Goal: Find specific page/section: Find specific page/section

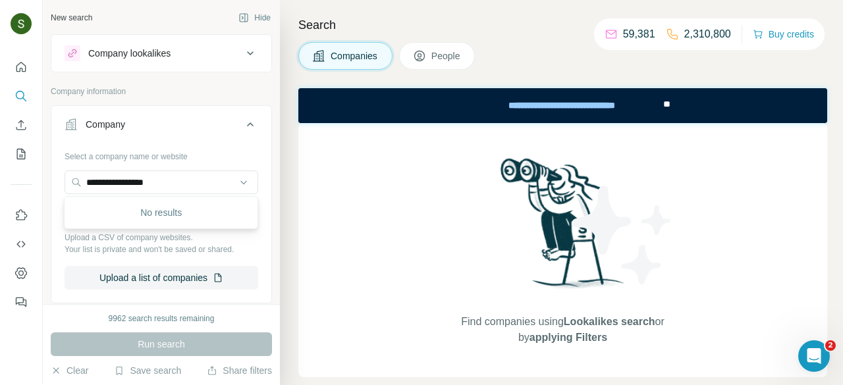
click at [190, 176] on input "**********" at bounding box center [162, 183] width 194 height 24
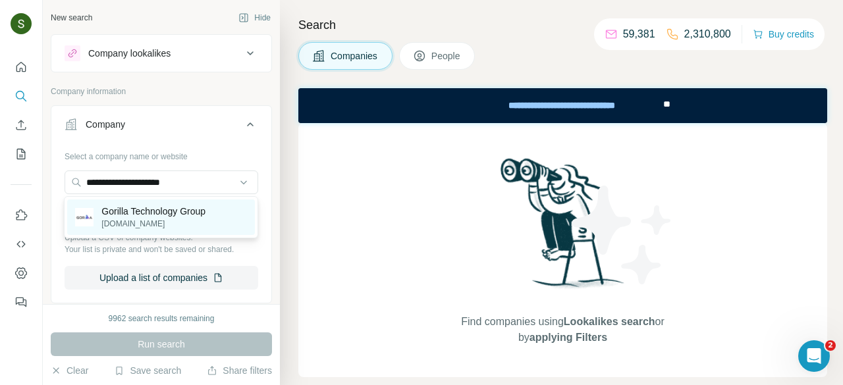
type input "**********"
click at [152, 215] on p "Gorilla Technology Group" at bounding box center [153, 211] width 104 height 13
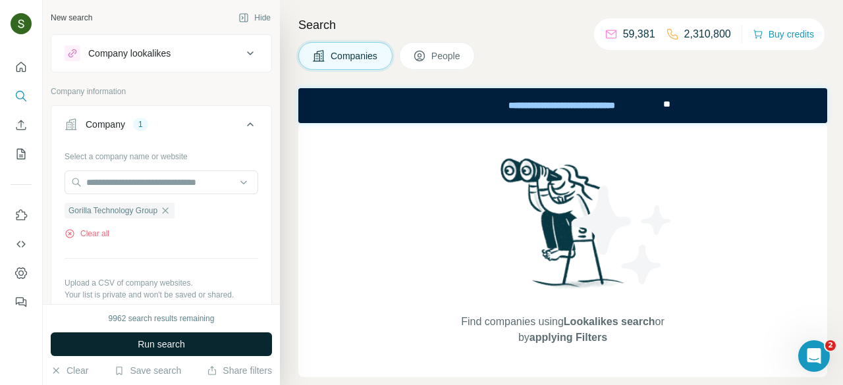
click at [199, 342] on button "Run search" at bounding box center [161, 345] width 221 height 24
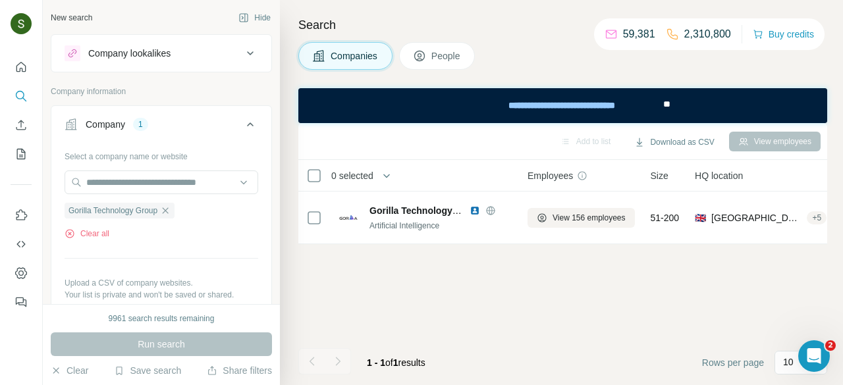
click at [459, 61] on span "People" at bounding box center [446, 55] width 30 height 13
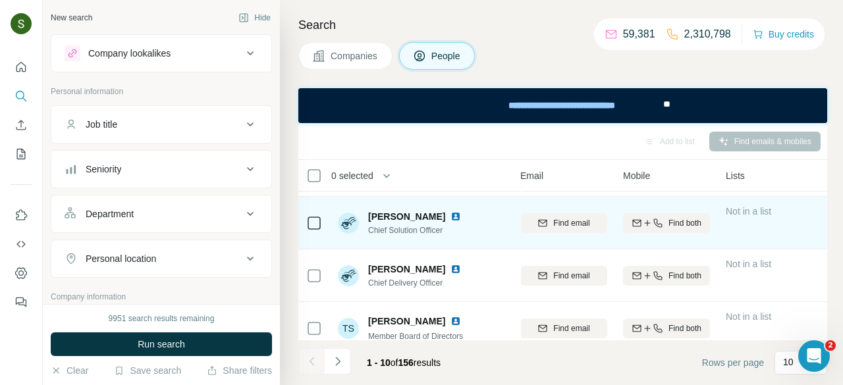
scroll to position [153, 153]
click at [451, 214] on img at bounding box center [456, 216] width 11 height 11
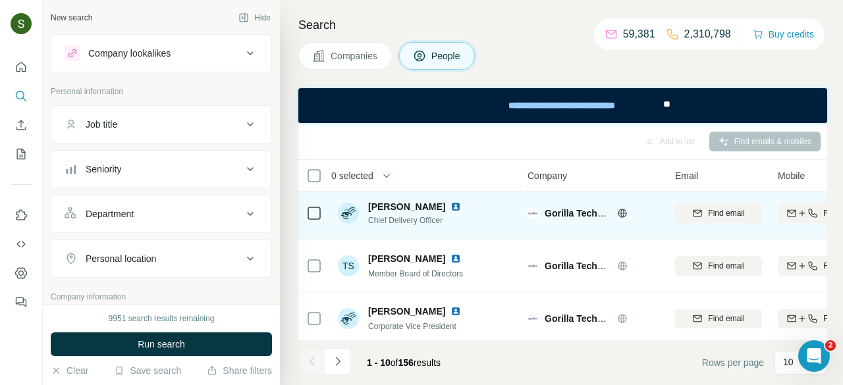
scroll to position [217, 0]
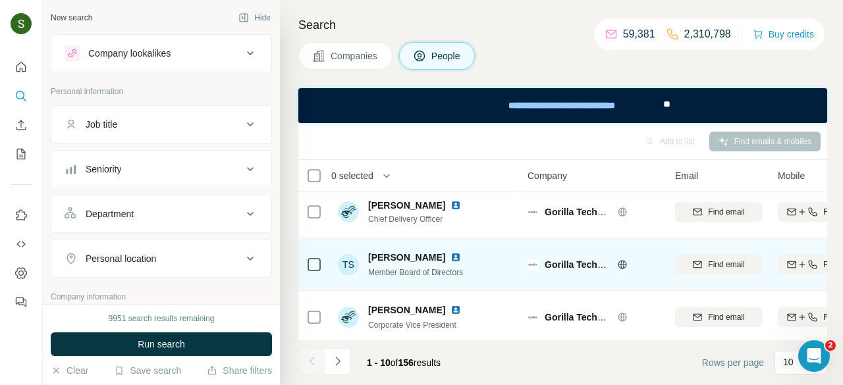
click at [461, 258] on img at bounding box center [456, 257] width 11 height 11
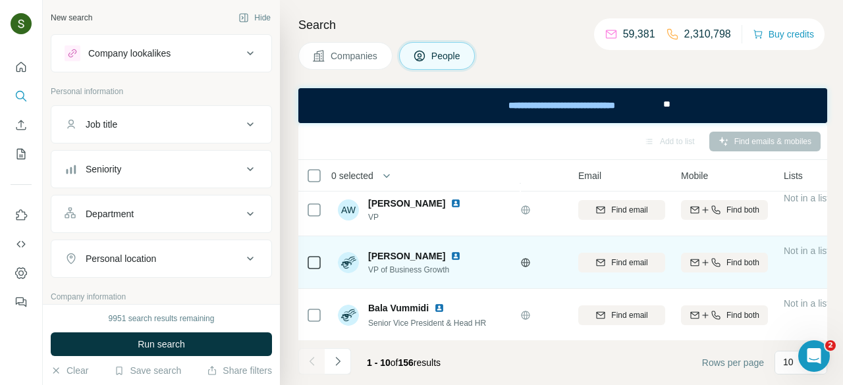
scroll to position [377, 84]
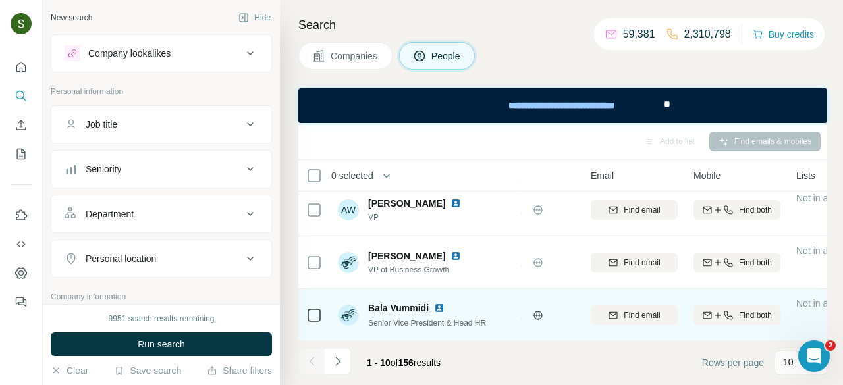
click at [436, 305] on img at bounding box center [439, 308] width 11 height 11
